Goal: Transaction & Acquisition: Purchase product/service

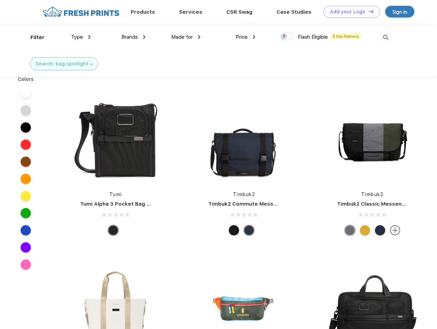
click at [349, 12] on link "Add your Logo Design Tool" at bounding box center [352, 12] width 57 height 12
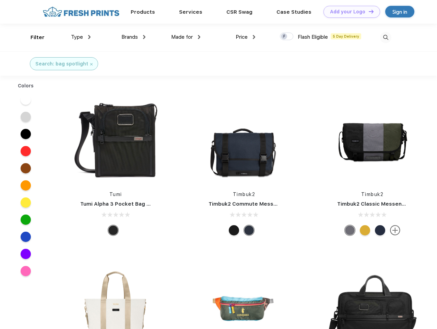
click at [0, 0] on div "Design Tool" at bounding box center [0, 0] width 0 height 0
click at [368, 11] on link "Add your Logo Design Tool" at bounding box center [352, 12] width 57 height 12
click at [33, 37] on div "Filter" at bounding box center [38, 38] width 14 height 8
click at [81, 37] on span "Type" at bounding box center [77, 37] width 12 height 6
click at [133, 37] on span "Brands" at bounding box center [129, 37] width 16 height 6
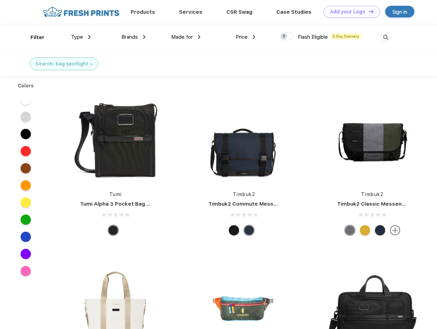
click at [186, 37] on span "Made for" at bounding box center [182, 37] width 22 height 6
click at [246, 37] on span "Price" at bounding box center [242, 37] width 12 height 6
click at [287, 37] on div at bounding box center [286, 37] width 13 height 8
click at [284, 37] on input "checkbox" at bounding box center [282, 34] width 4 height 4
click at [386, 37] on img at bounding box center [385, 37] width 11 height 11
